Goal: Information Seeking & Learning: Learn about a topic

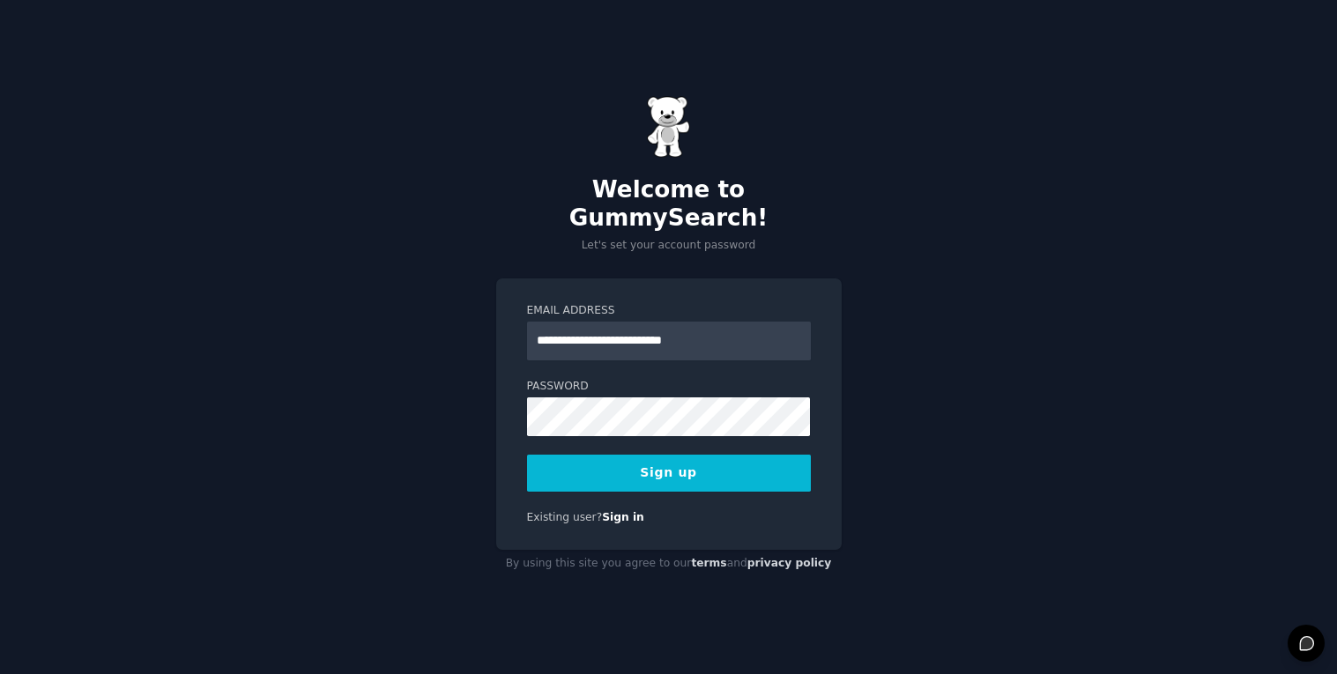
type input "**********"
click at [620, 455] on button "Sign up" at bounding box center [669, 473] width 284 height 37
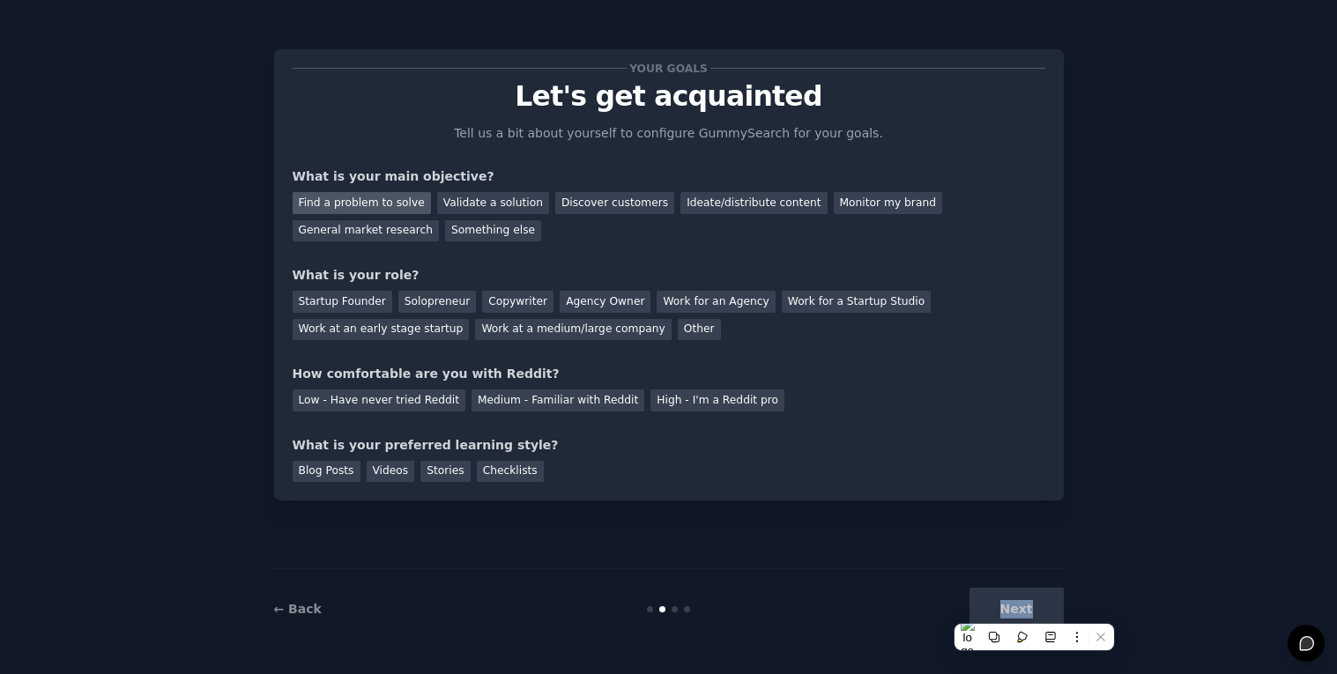
click at [379, 209] on div "Find a problem to solve" at bounding box center [362, 203] width 138 height 22
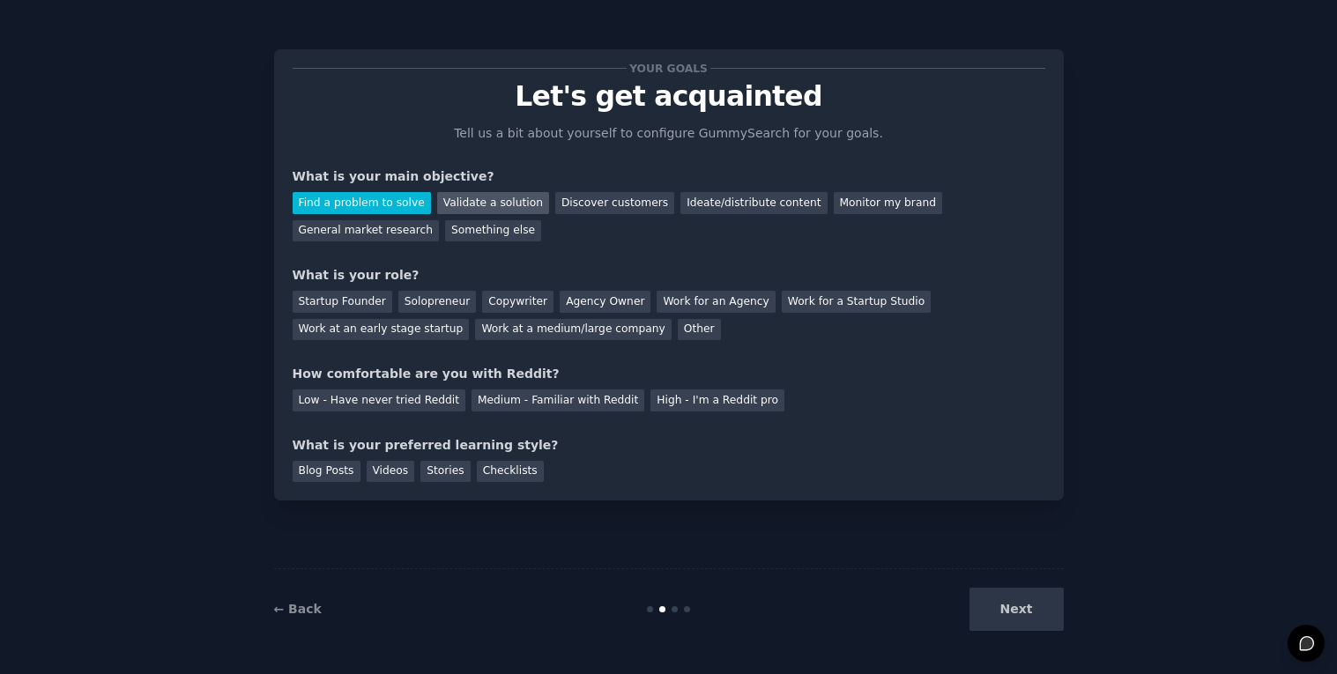
click at [486, 205] on div "Validate a solution" at bounding box center [493, 203] width 112 height 22
click at [362, 212] on div "Find a problem to solve" at bounding box center [362, 203] width 138 height 22
click at [357, 304] on div "Startup Founder" at bounding box center [343, 302] width 100 height 22
click at [351, 309] on div "Startup Founder" at bounding box center [343, 302] width 100 height 22
click at [502, 399] on div "Medium - Familiar with Reddit" at bounding box center [558, 401] width 173 height 22
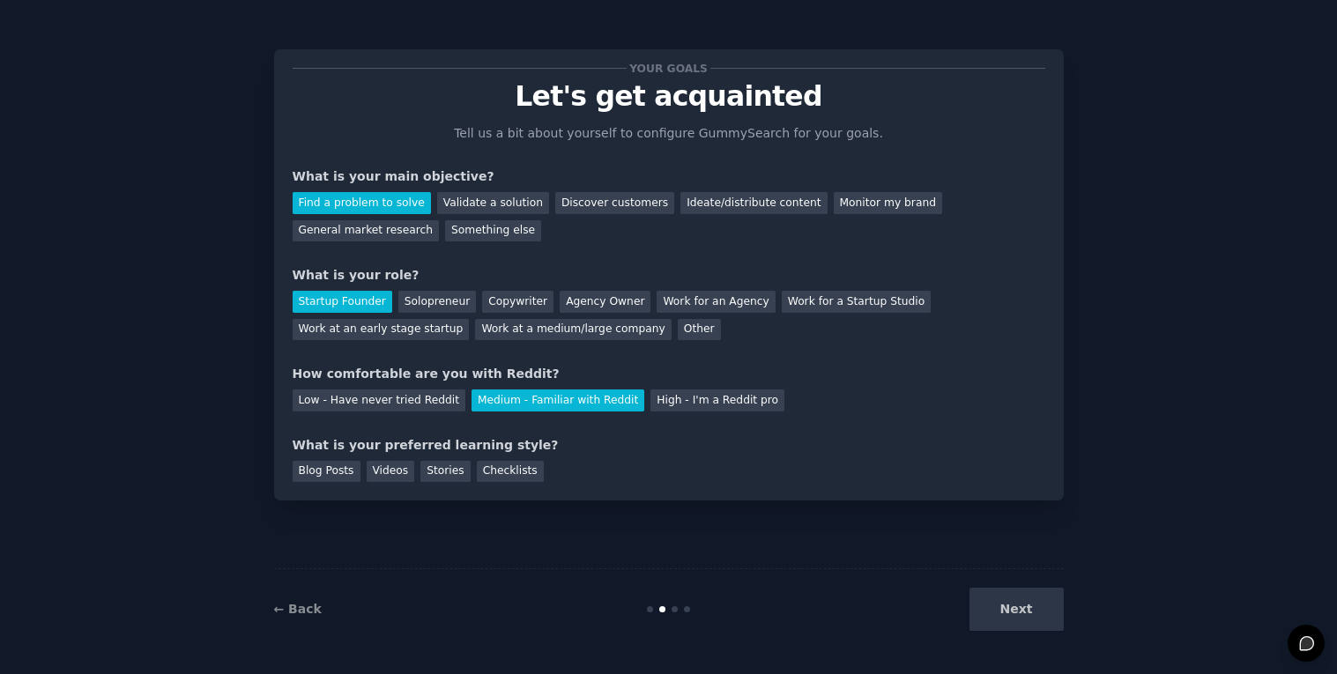
click at [340, 482] on div "Your goals Let's get acquainted Tell us a bit about yourself to configure Gummy…" at bounding box center [669, 274] width 790 height 451
click at [331, 477] on div "Blog Posts" at bounding box center [327, 472] width 68 height 22
click at [395, 483] on div "Your goals Let's get acquainted Tell us a bit about yourself to configure Gummy…" at bounding box center [669, 274] width 790 height 451
click at [391, 480] on div "Videos" at bounding box center [391, 472] width 48 height 22
click at [1063, 628] on div "Your goals Let's get acquainted Tell us a bit about yourself to configure Gummy…" at bounding box center [669, 337] width 1288 height 625
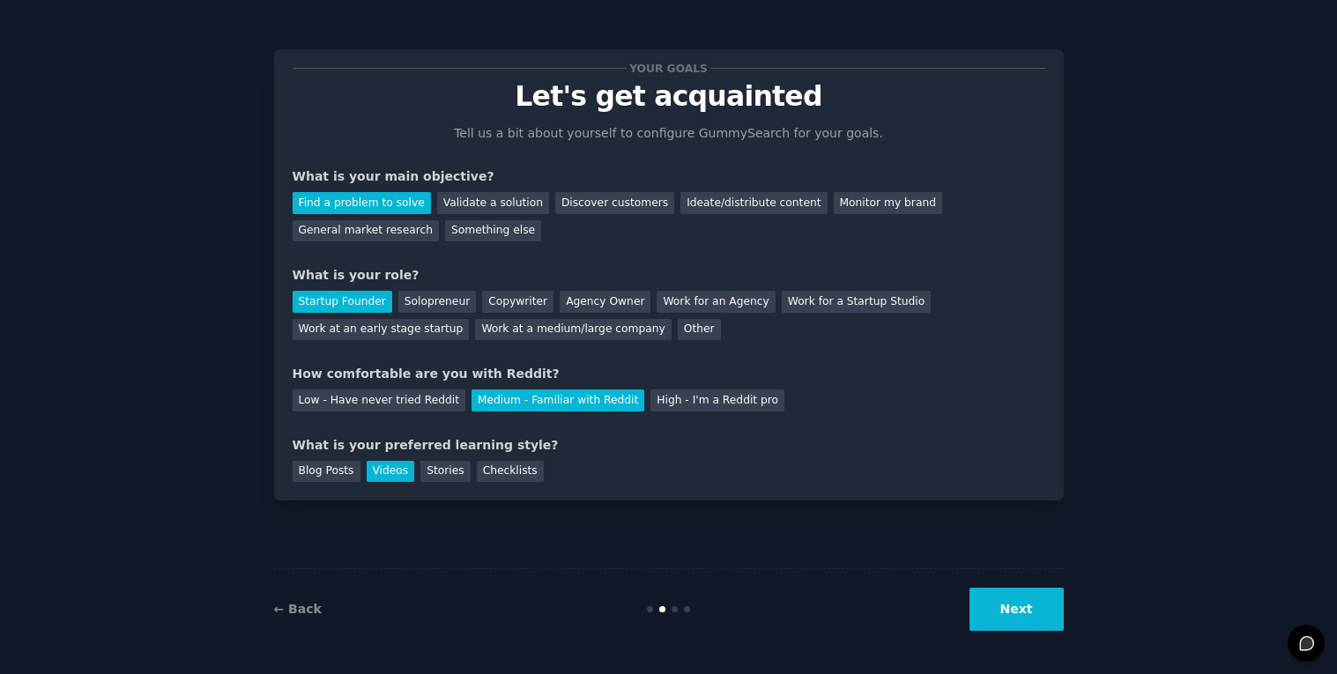
click at [1050, 622] on button "Next" at bounding box center [1017, 609] width 94 height 43
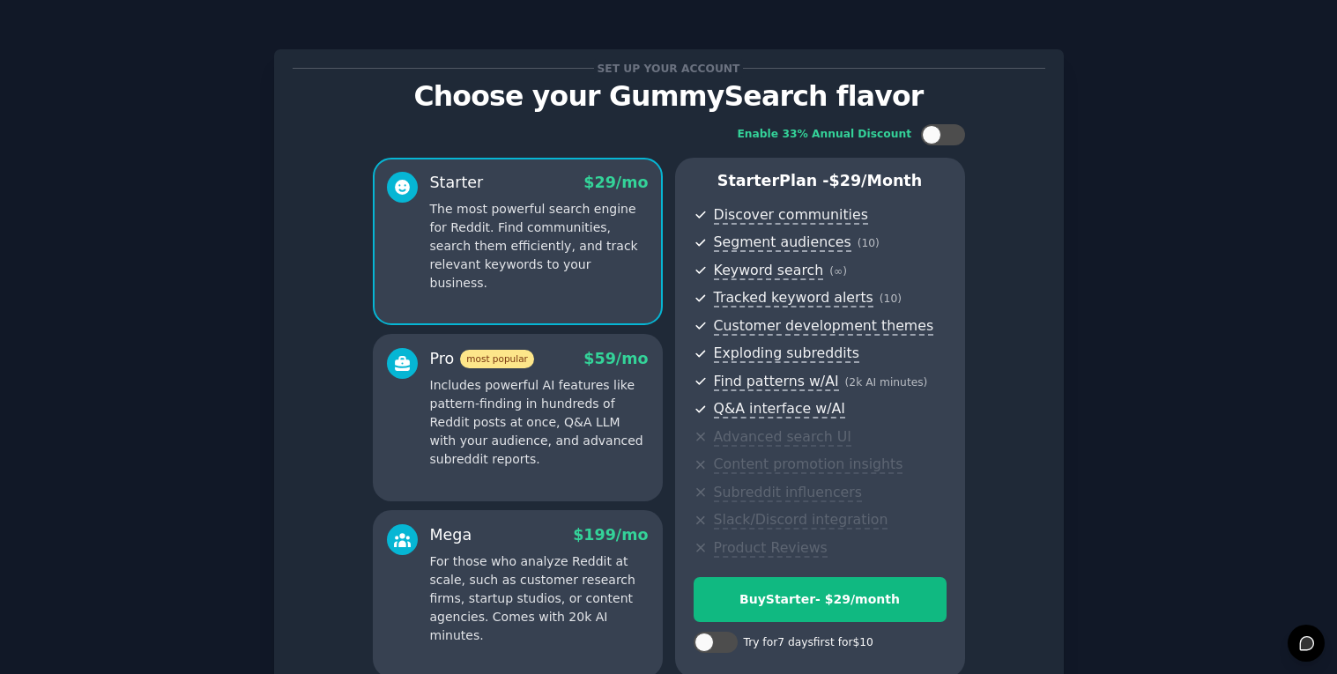
scroll to position [171, 0]
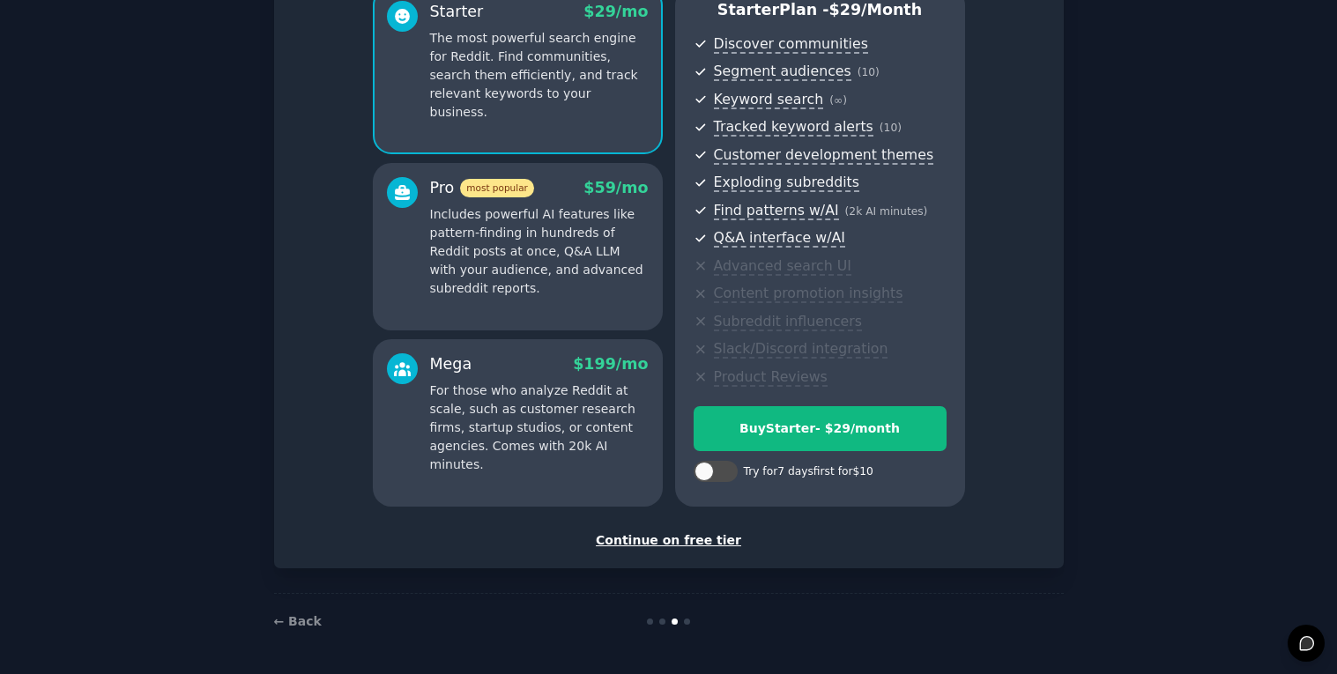
click at [681, 537] on div "Continue on free tier" at bounding box center [669, 541] width 753 height 19
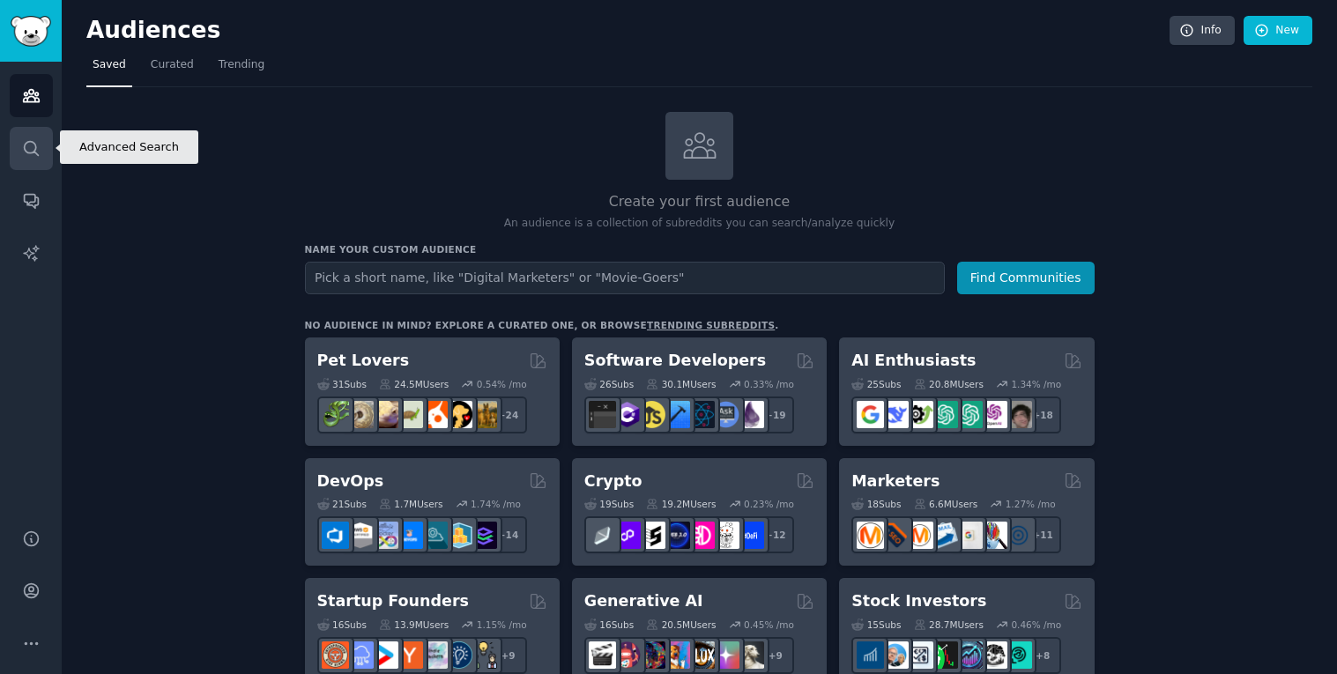
click at [48, 155] on link "Search" at bounding box center [31, 148] width 43 height 43
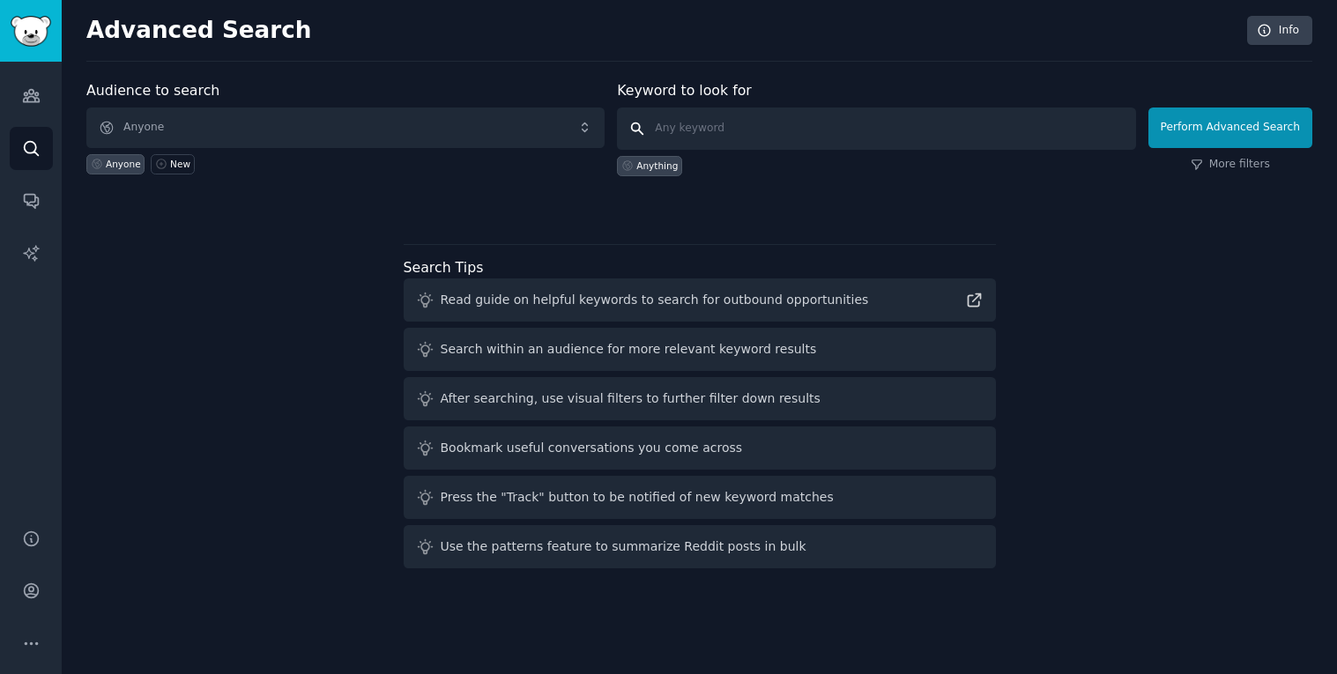
click at [718, 123] on input "text" at bounding box center [876, 129] width 518 height 42
type input "i wish there was"
click button "Perform Advanced Search" at bounding box center [1231, 128] width 164 height 41
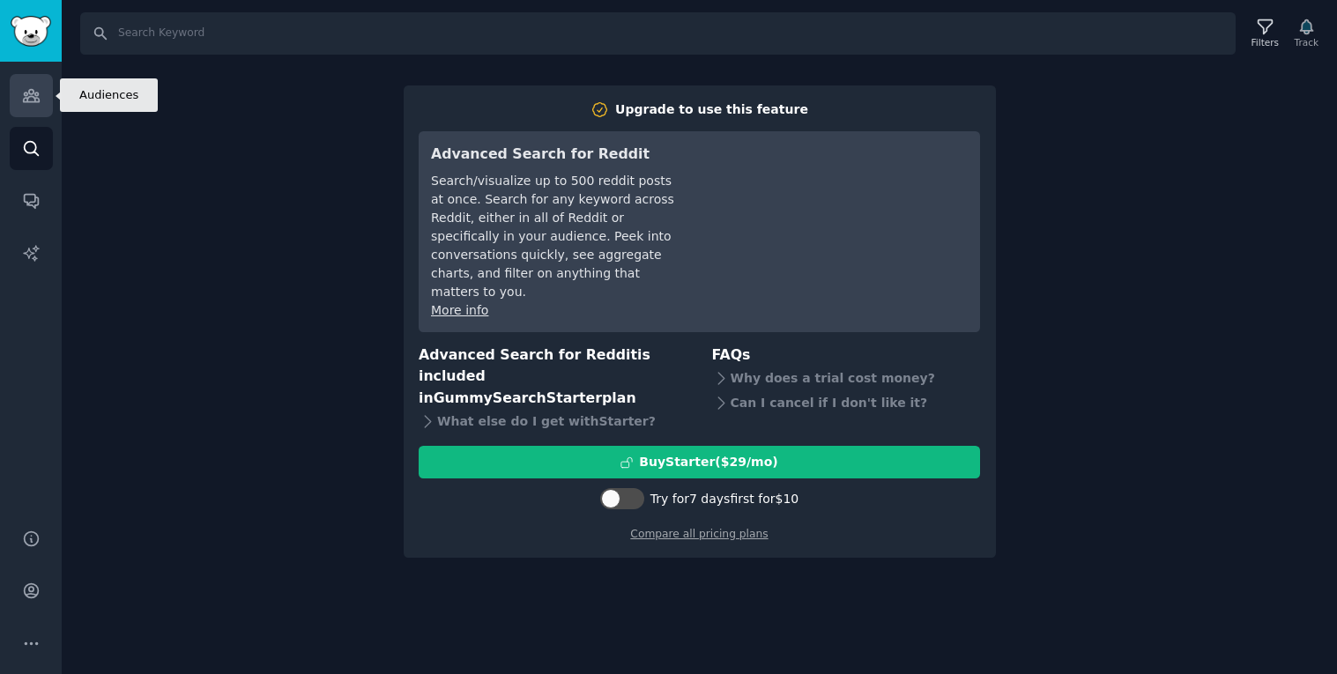
click at [36, 97] on icon "Sidebar" at bounding box center [31, 96] width 16 height 12
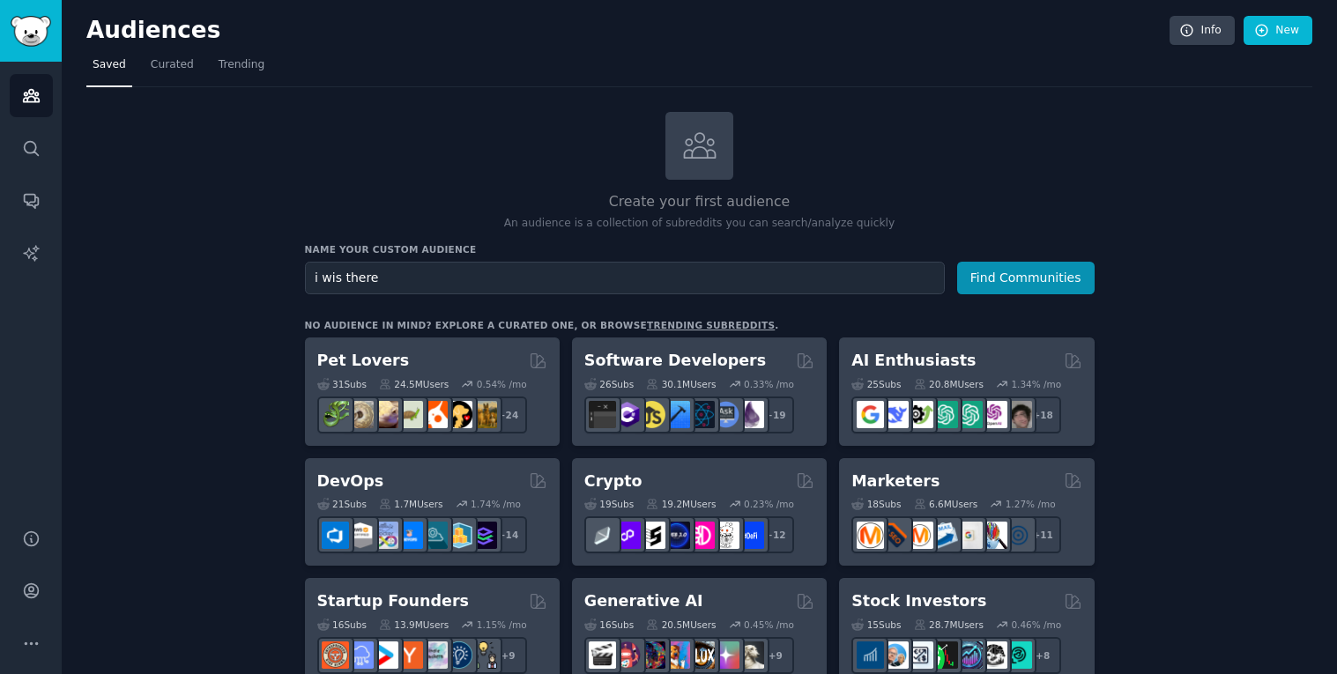
type input "i wis there"
type input "i wish there was"
click at [957, 262] on button "Find Communities" at bounding box center [1026, 278] width 138 height 33
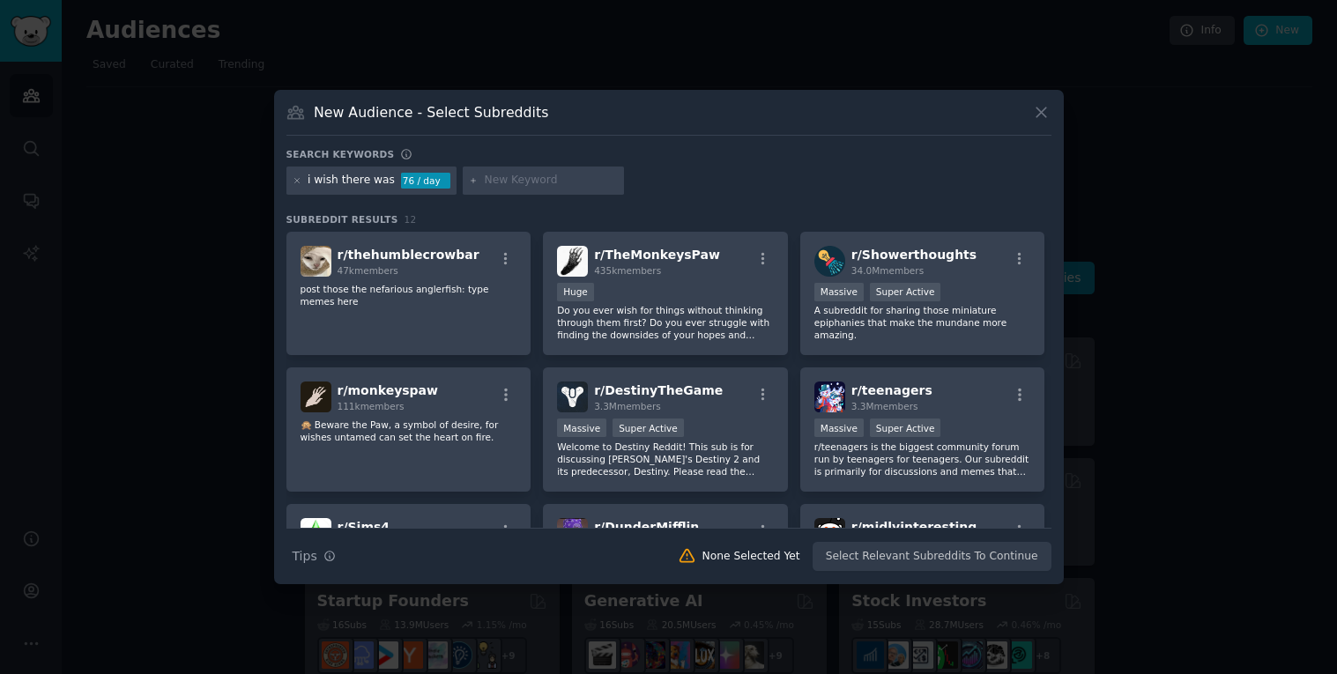
click at [124, 313] on div at bounding box center [668, 337] width 1337 height 674
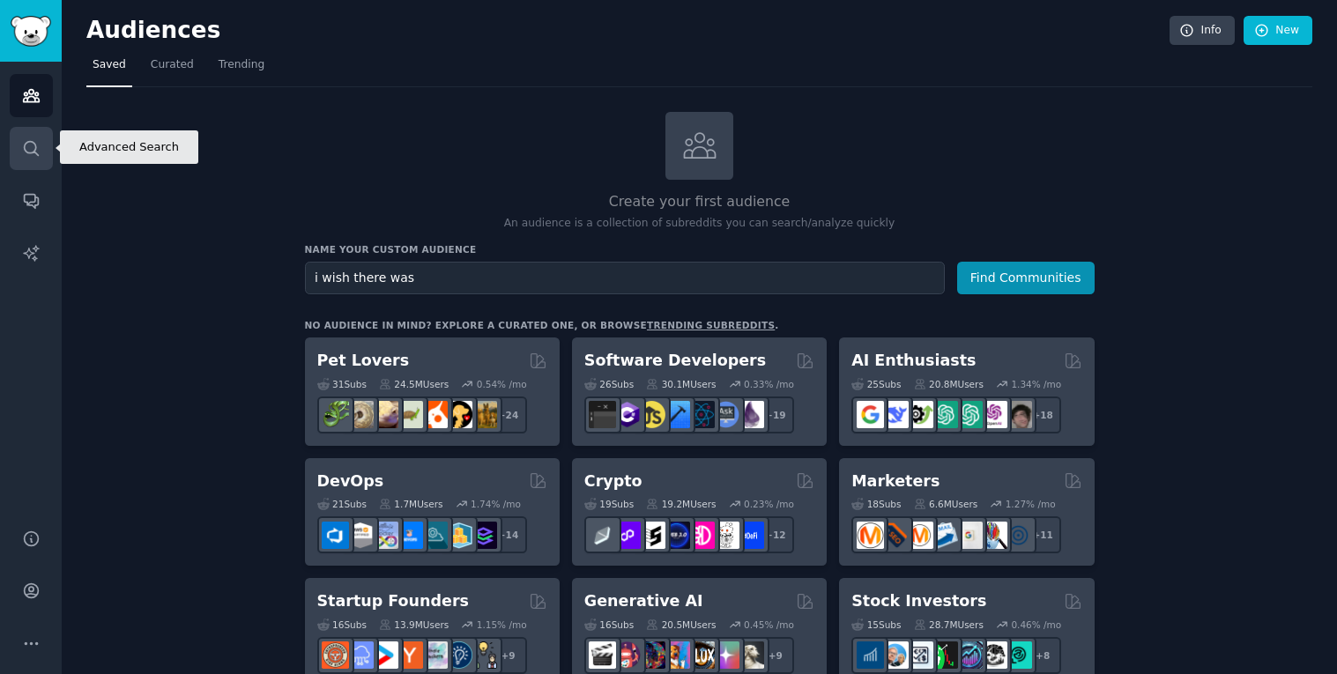
click at [33, 145] on icon "Sidebar" at bounding box center [31, 148] width 19 height 19
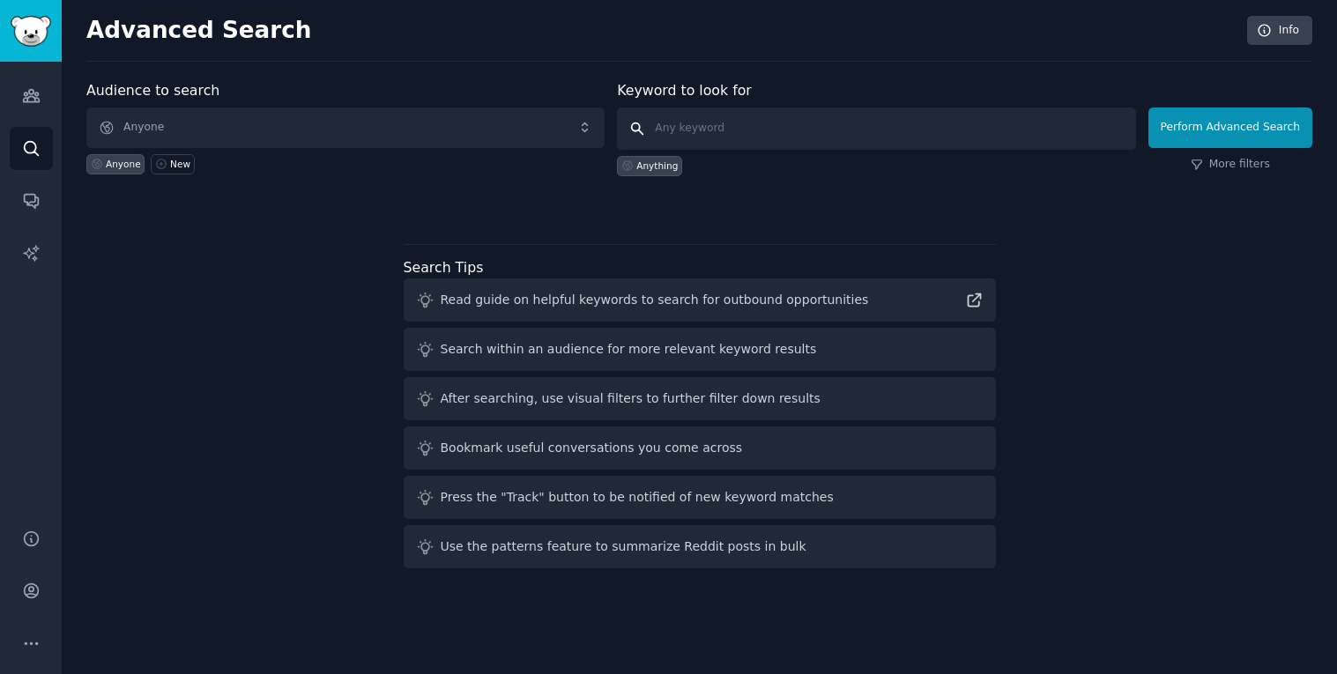
click at [694, 140] on input "text" at bounding box center [876, 129] width 518 height 42
type input "i wish there was"
click button "Perform Advanced Search" at bounding box center [1231, 128] width 164 height 41
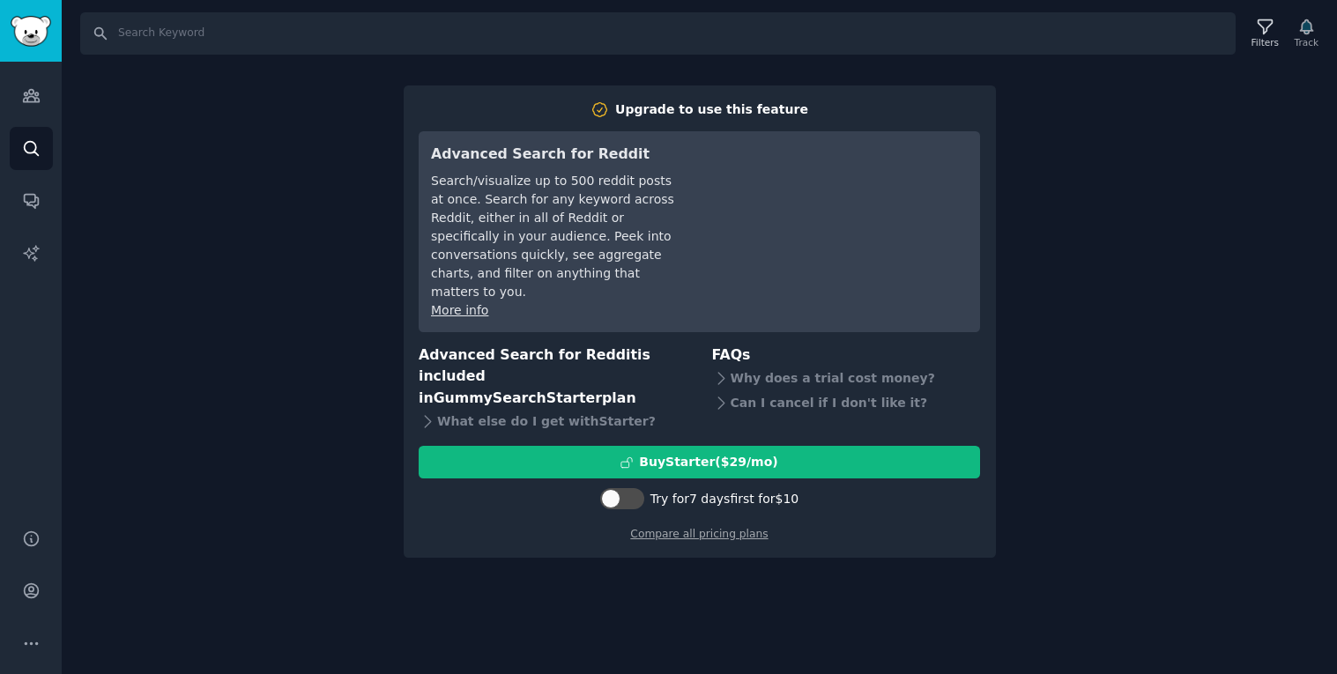
click at [624, 488] on div at bounding box center [622, 501] width 44 height 26
click at [627, 488] on div at bounding box center [622, 498] width 44 height 21
click at [627, 488] on div at bounding box center [620, 498] width 44 height 21
checkbox input "false"
